Goal: Information Seeking & Learning: Learn about a topic

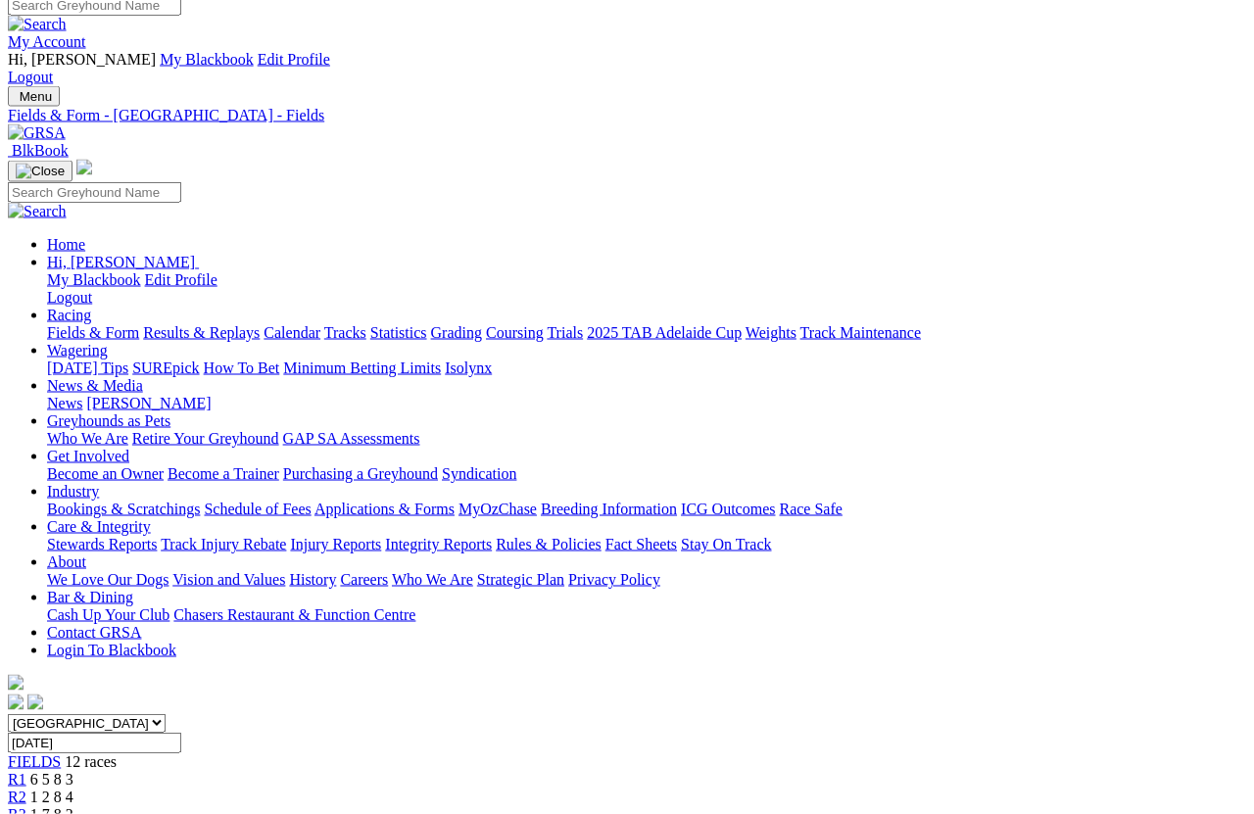
scroll to position [12, 0]
click at [58, 325] on link "Fields & Form" at bounding box center [93, 333] width 92 height 17
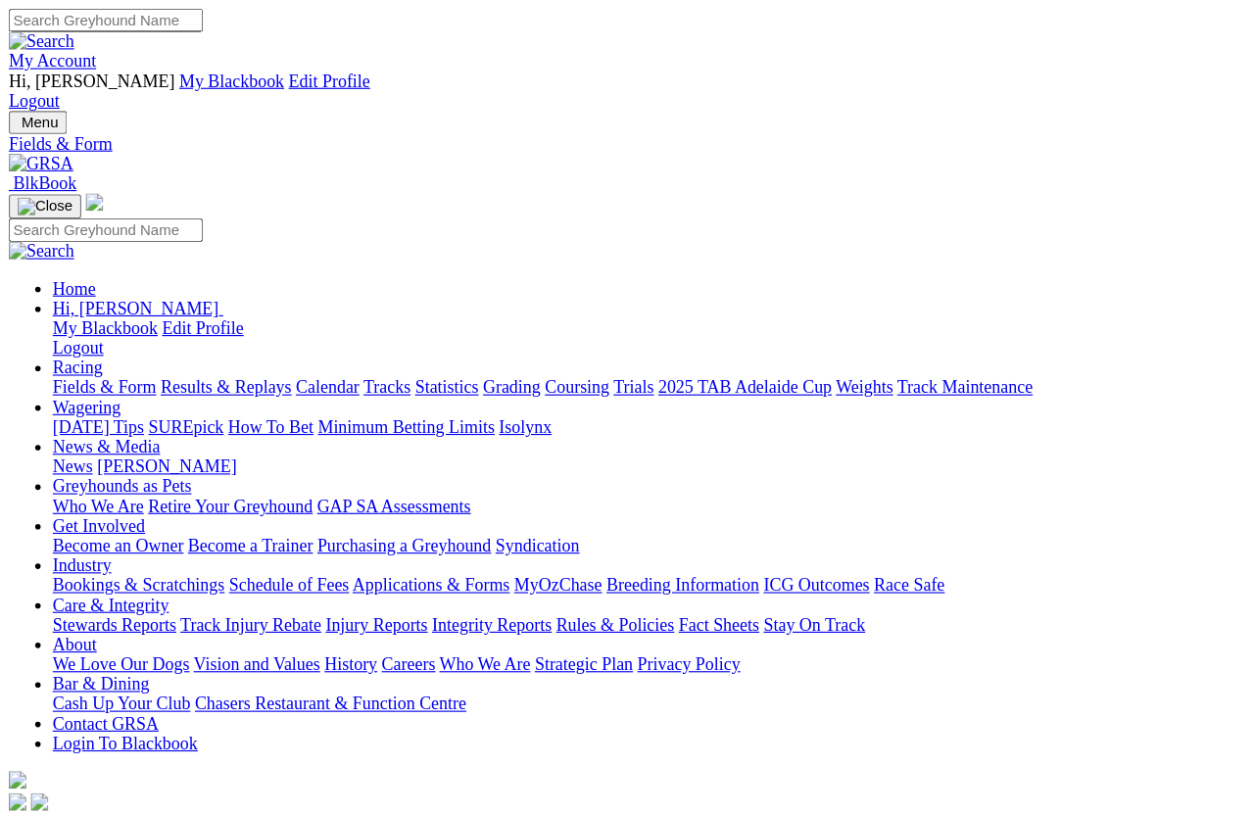
scroll to position [14, 0]
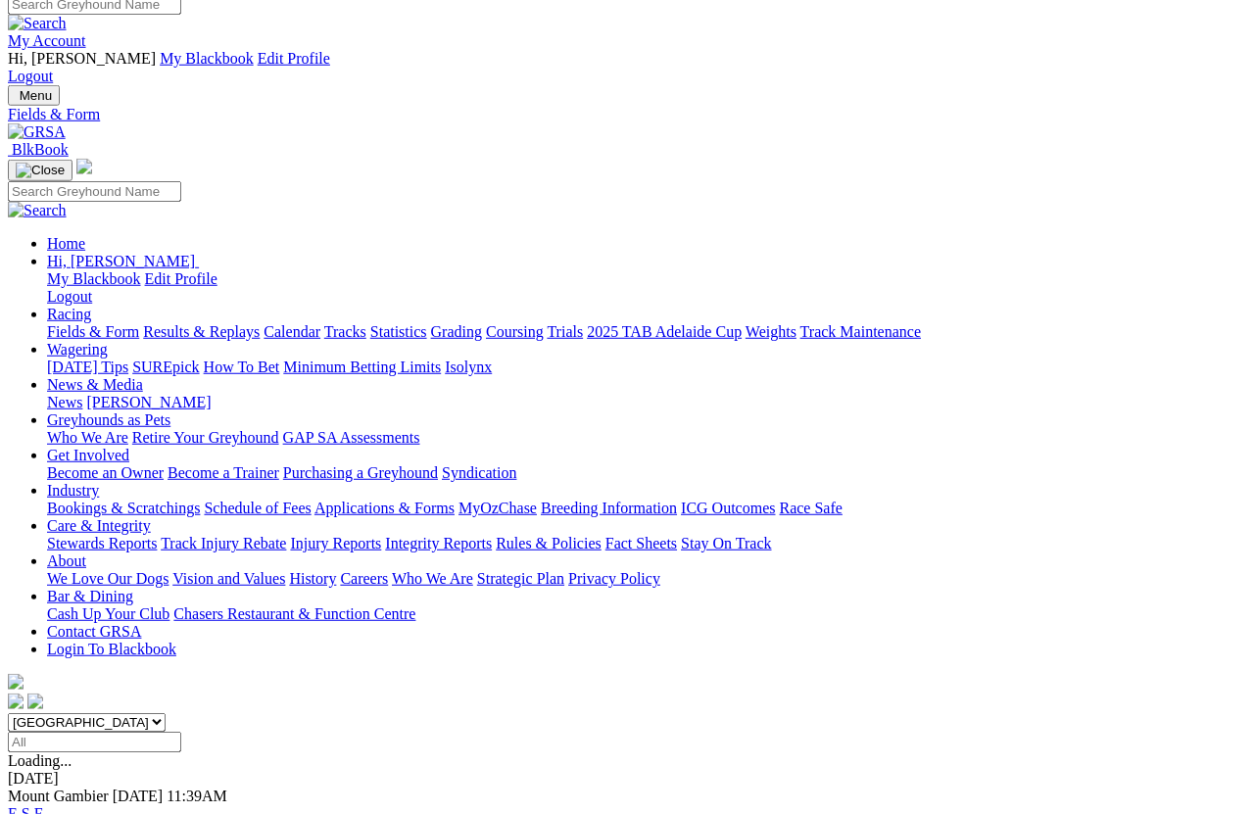
click at [166, 713] on select "South Australia New South Wales Northern Territory Queensland Tasmania Victoria…" at bounding box center [87, 722] width 158 height 19
select select "VIC"
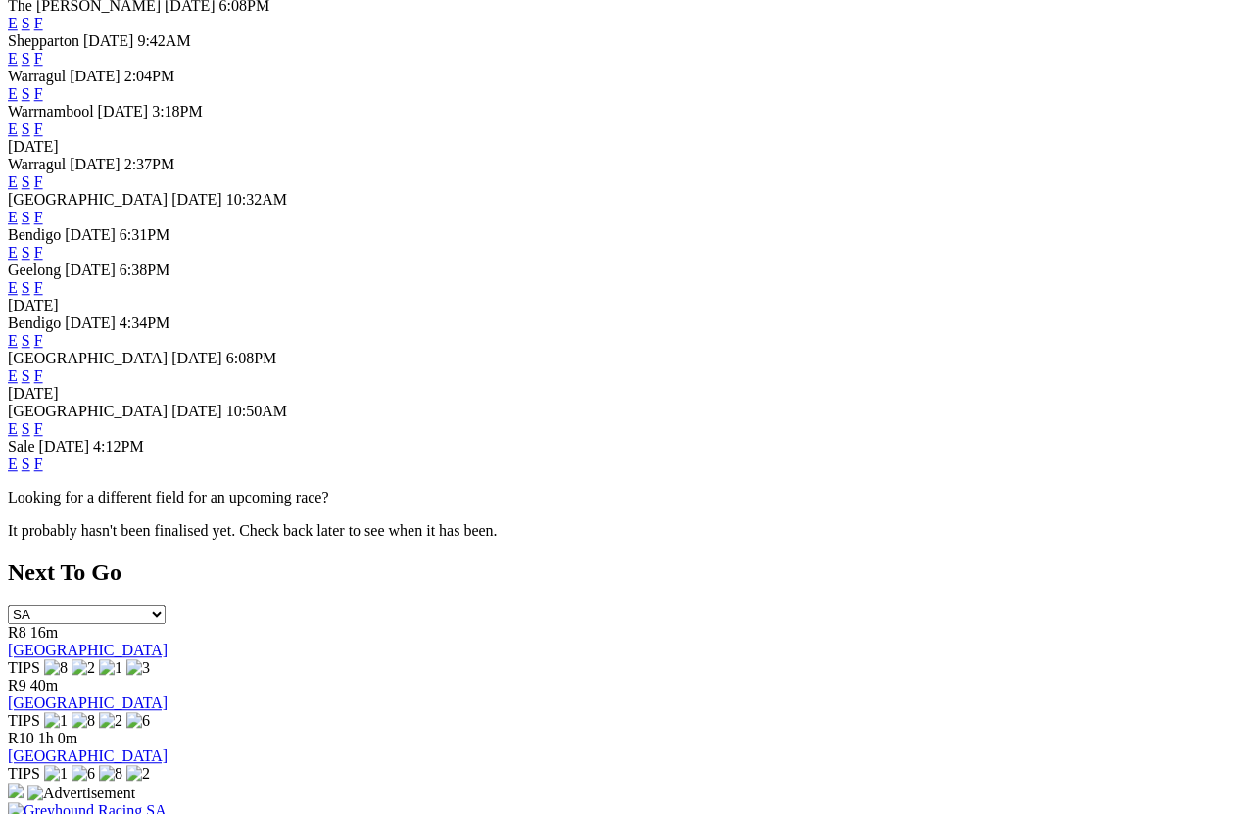
scroll to position [759, 0]
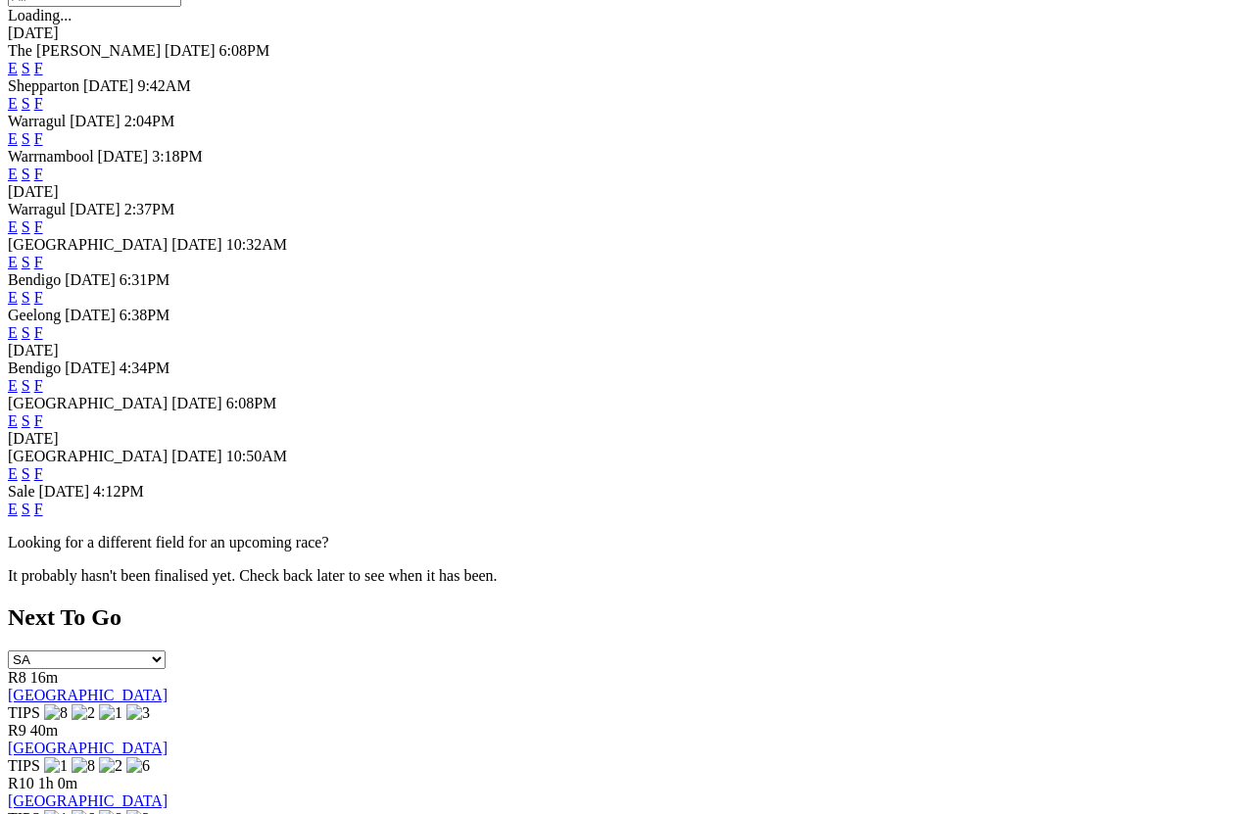
click at [43, 413] on link "F" at bounding box center [38, 421] width 9 height 17
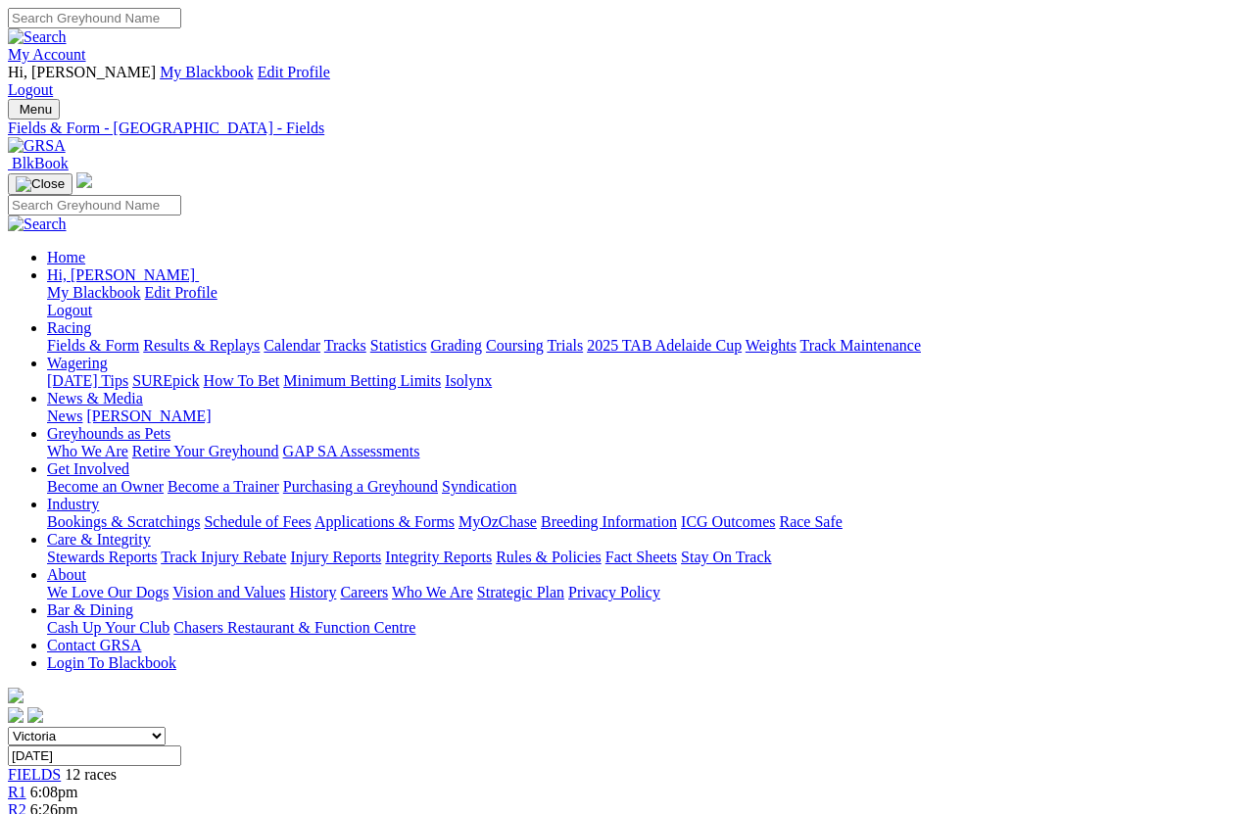
click at [143, 390] on link "News & Media" at bounding box center [95, 398] width 96 height 17
click at [82, 408] on link "News" at bounding box center [64, 416] width 35 height 17
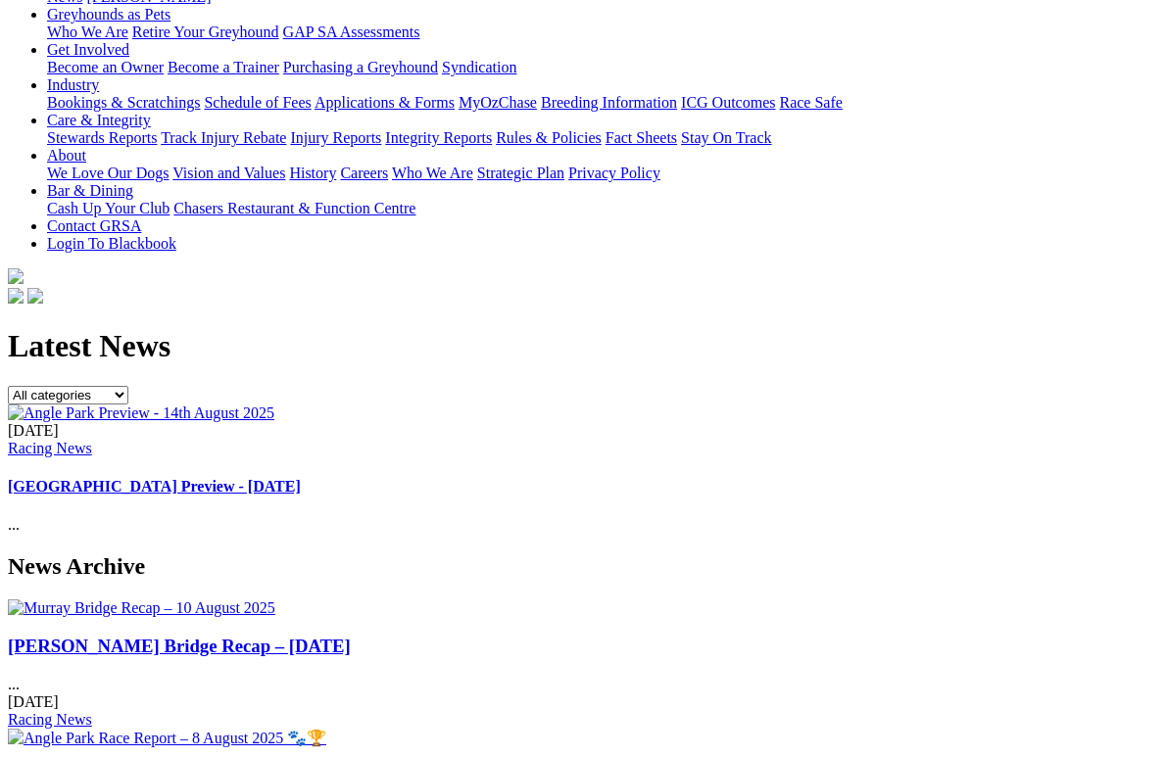
scroll to position [419, 0]
click at [71, 636] on link "[PERSON_NAME] Bridge Recap – [DATE]" at bounding box center [179, 646] width 343 height 21
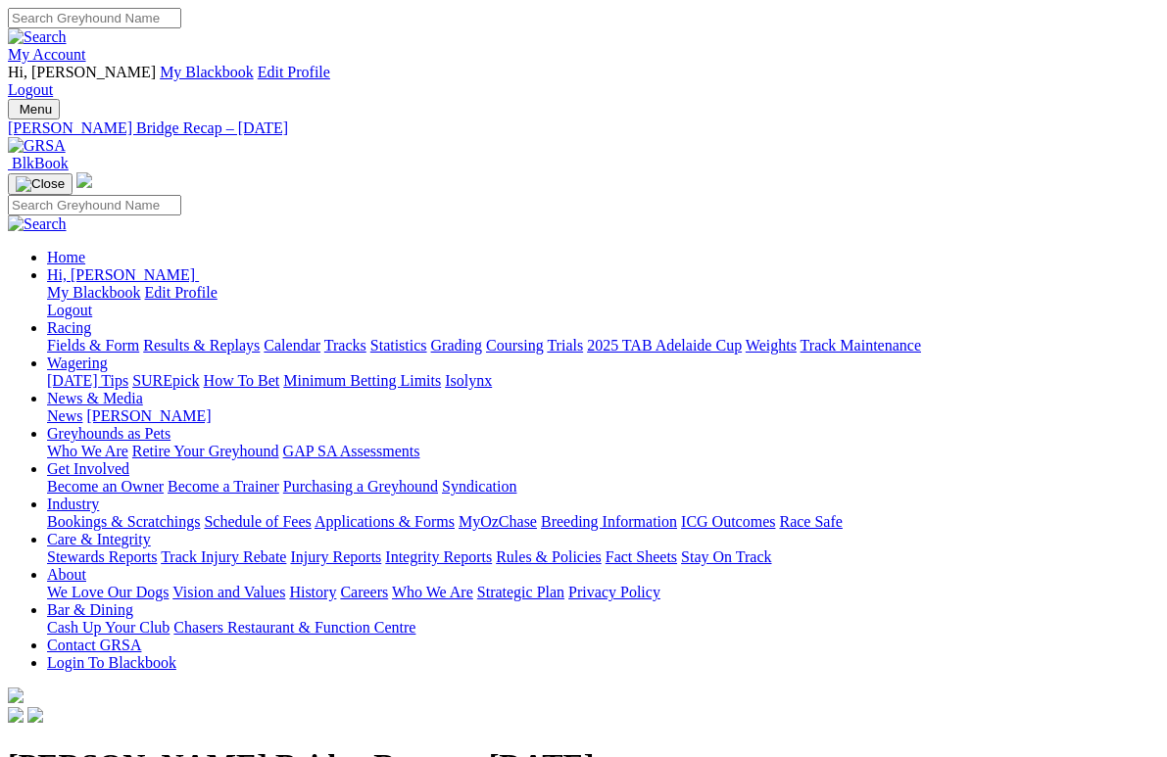
click at [211, 408] on link "[PERSON_NAME]" at bounding box center [148, 416] width 124 height 17
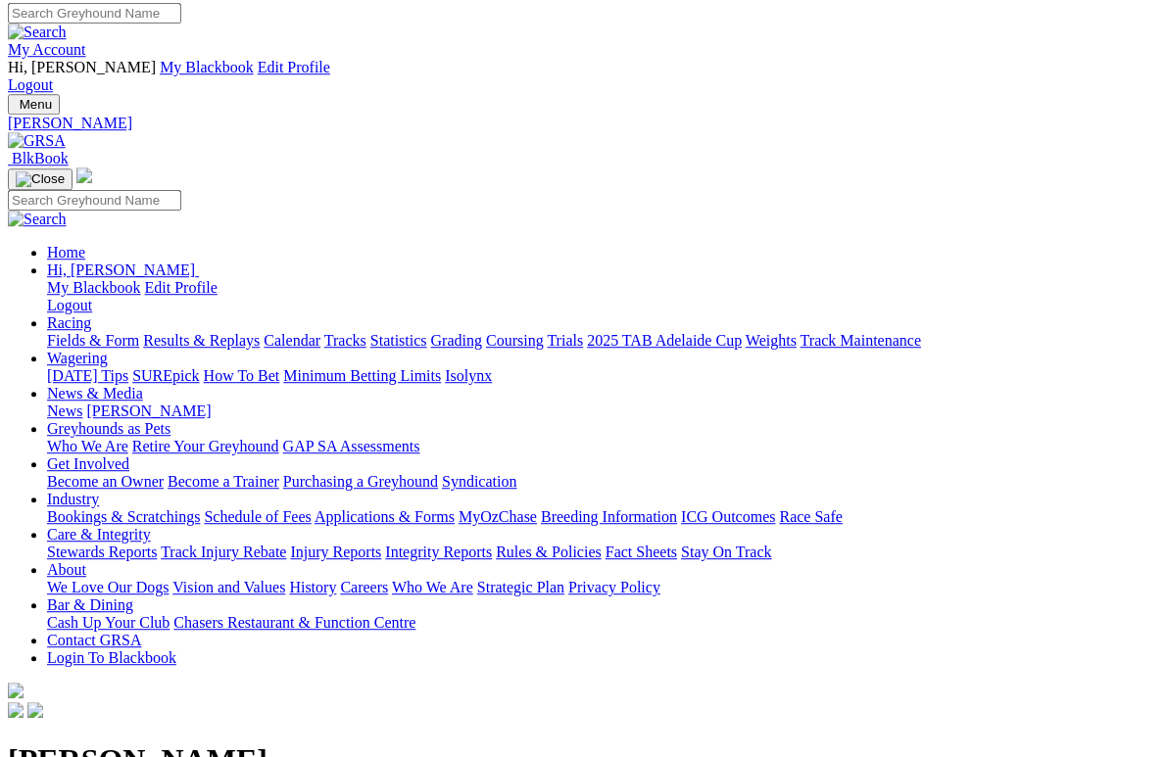
scroll to position [5, 0]
click at [82, 403] on link "News" at bounding box center [64, 411] width 35 height 17
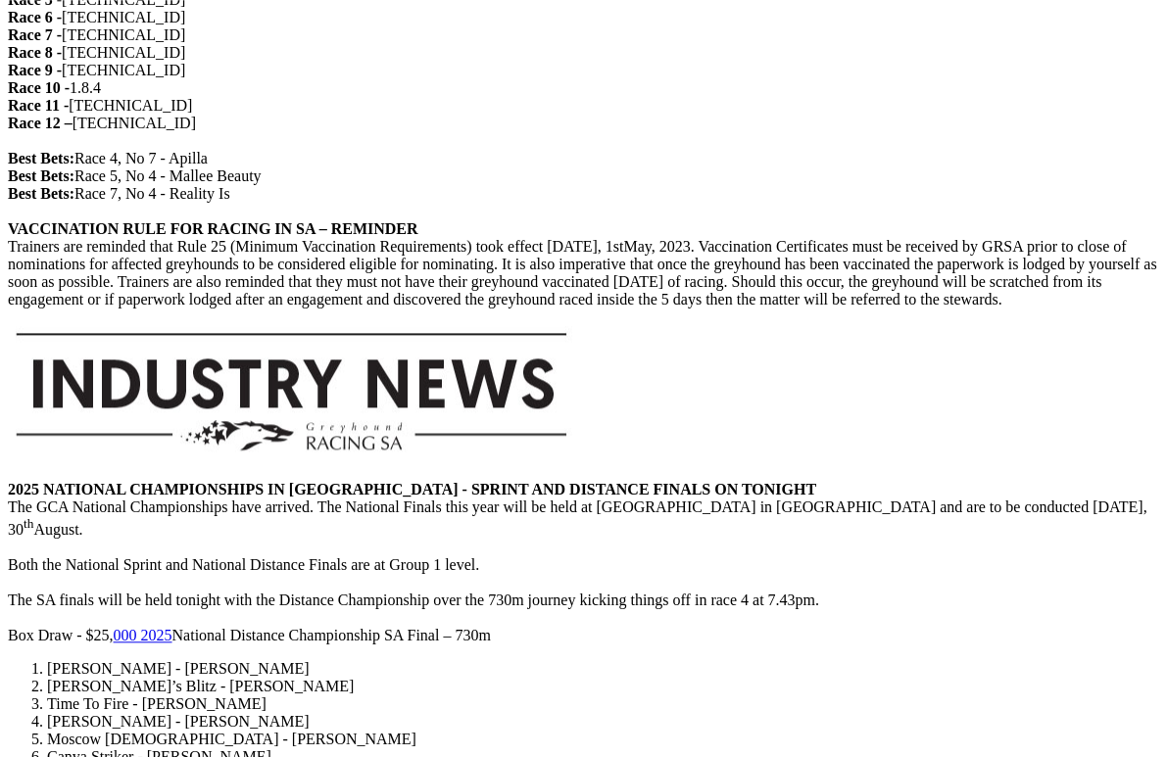
scroll to position [2199, 0]
